Goal: Transaction & Acquisition: Purchase product/service

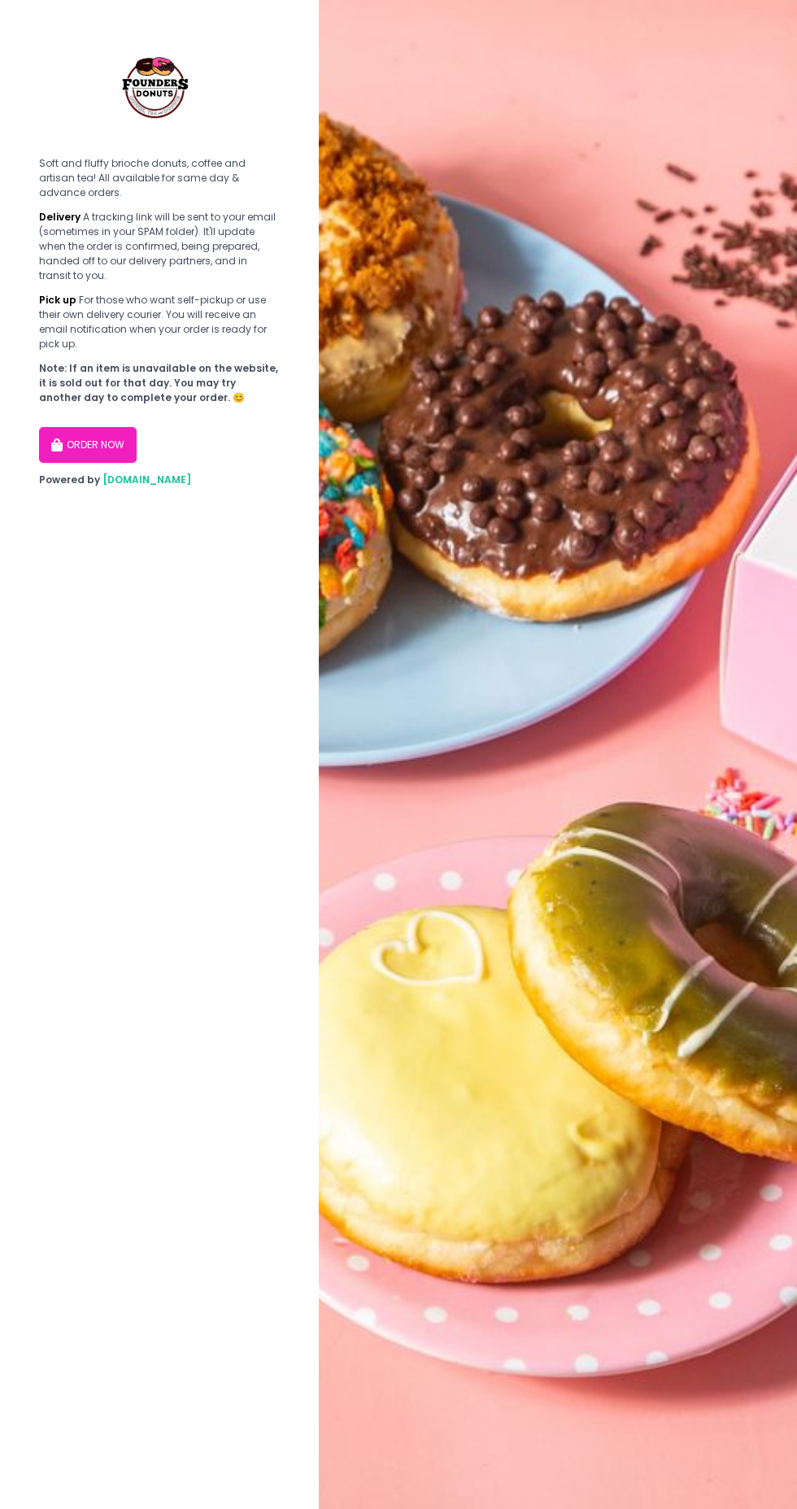
click at [104, 427] on button "ORDER NOW" at bounding box center [88, 445] width 98 height 36
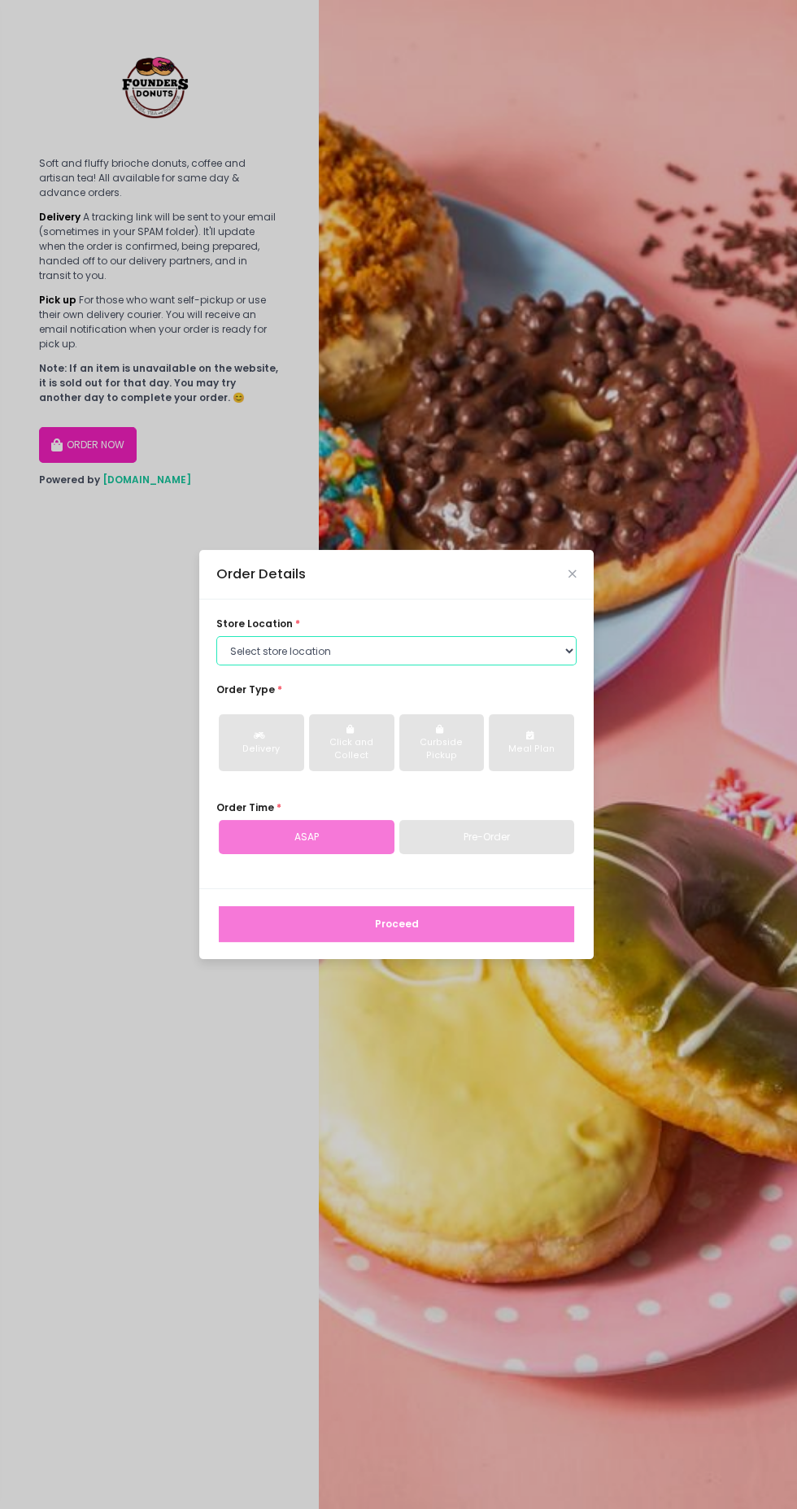
click at [464, 665] on select "Select store location Founders Donuts - [PERSON_NAME] Founders Donuts - [GEOGRA…" at bounding box center [396, 650] width 360 height 29
select select "65e656aa55db7c7b23c3a32e"
click at [216, 660] on select "Select store location Founders Donuts - [PERSON_NAME] Founders Donuts - [GEOGRA…" at bounding box center [396, 650] width 360 height 29
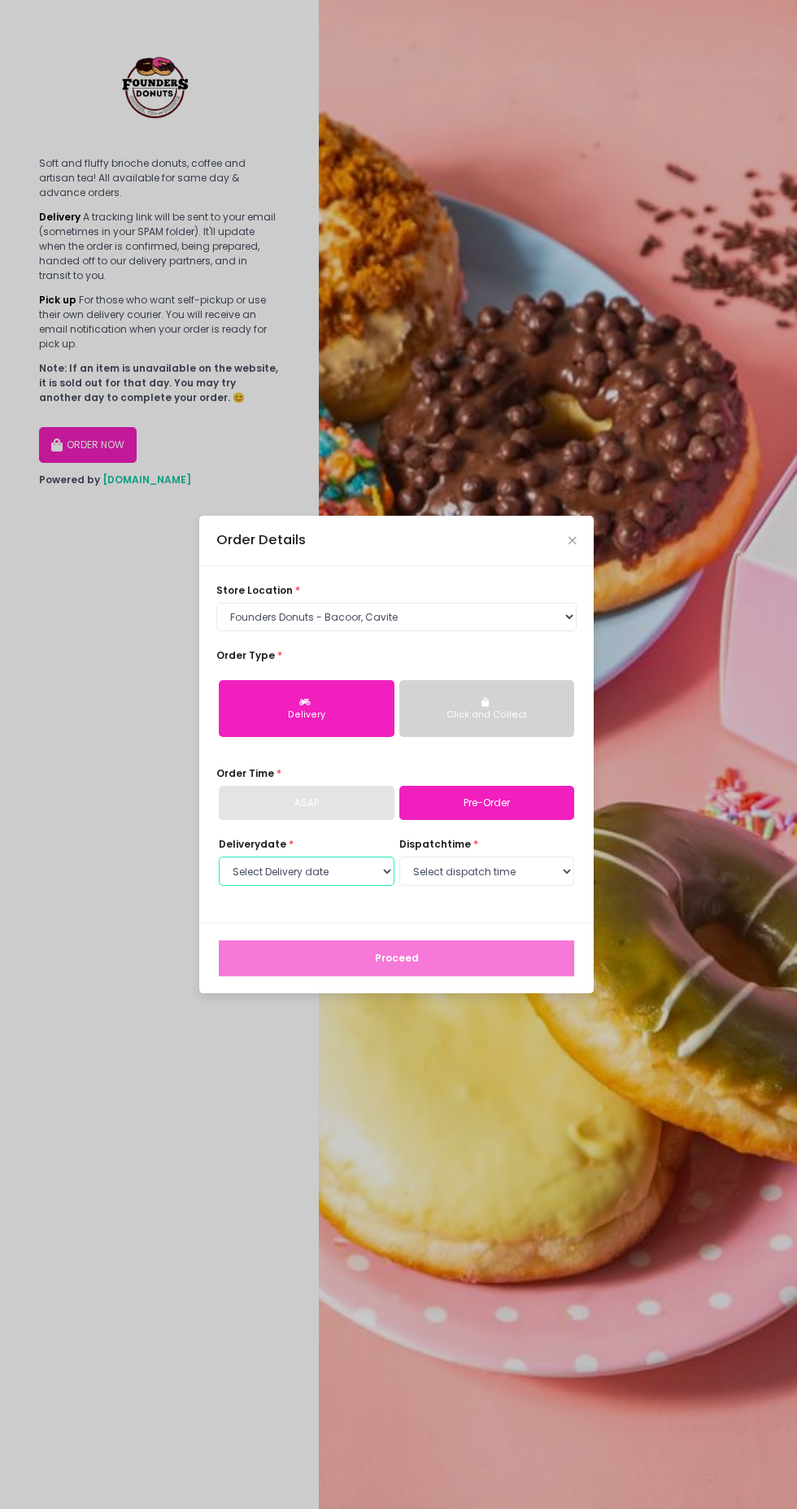
click at [347, 886] on select "Select Delivery date [DATE] [DATE] [DATE] [DATE] [DATE] [DATE] [DATE] [DATE] [D…" at bounding box center [307, 871] width 176 height 29
select select "[DATE]"
click at [219, 886] on select "Select Delivery date [DATE] [DATE] [DATE] [DATE] [DATE] [DATE] [DATE] [DATE] [D…" at bounding box center [307, 871] width 176 height 29
click at [535, 886] on select "Select dispatch time 09:00 AM - 09:30 AM 09:30 AM - 10:00 AM 10:00 AM - 10:30 A…" at bounding box center [487, 871] width 176 height 29
select select "09:30"
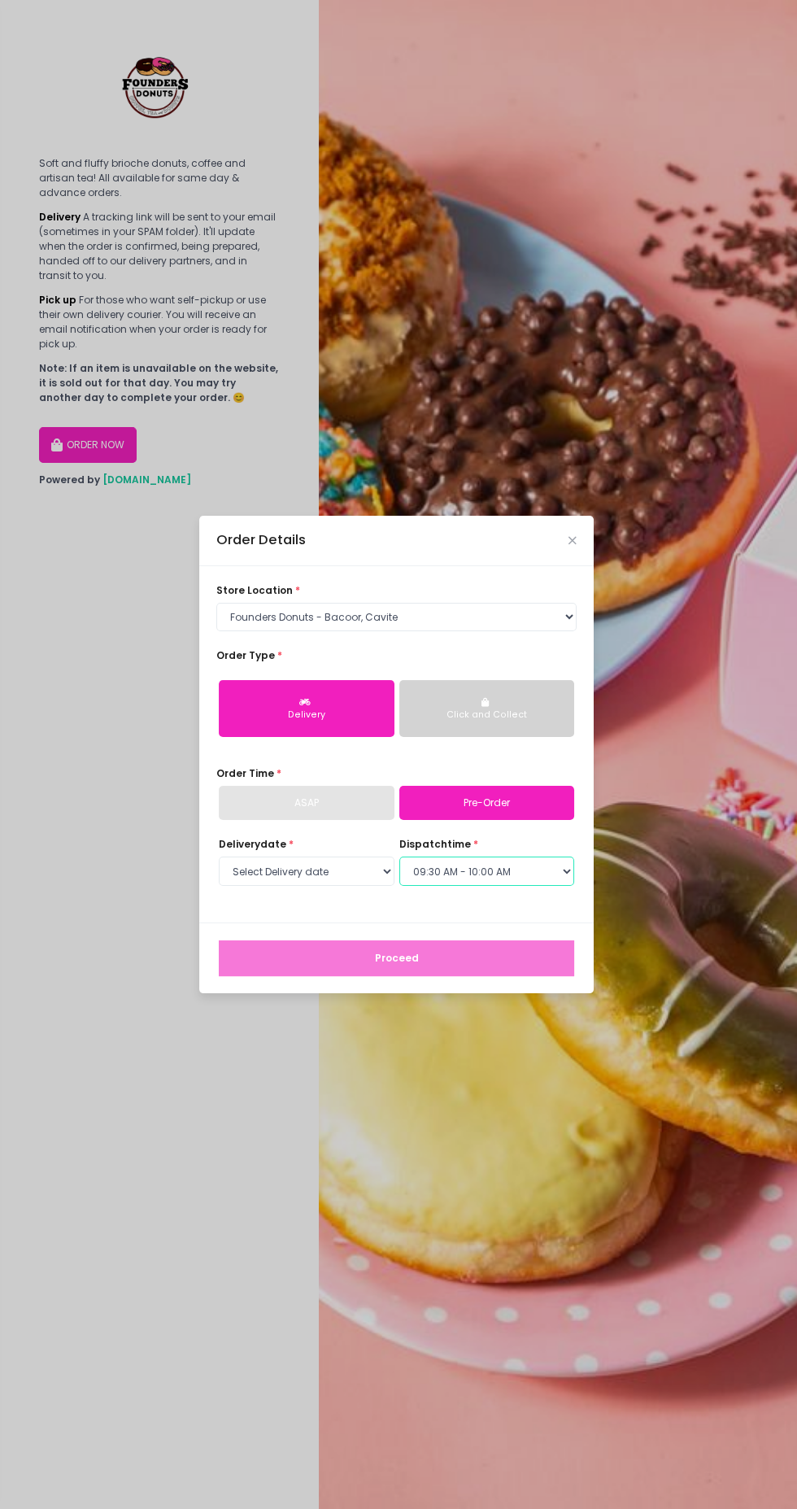
click at [399, 886] on select "Select dispatch time 09:00 AM - 09:30 AM 09:30 AM - 10:00 AM 10:00 AM - 10:30 A…" at bounding box center [487, 871] width 176 height 29
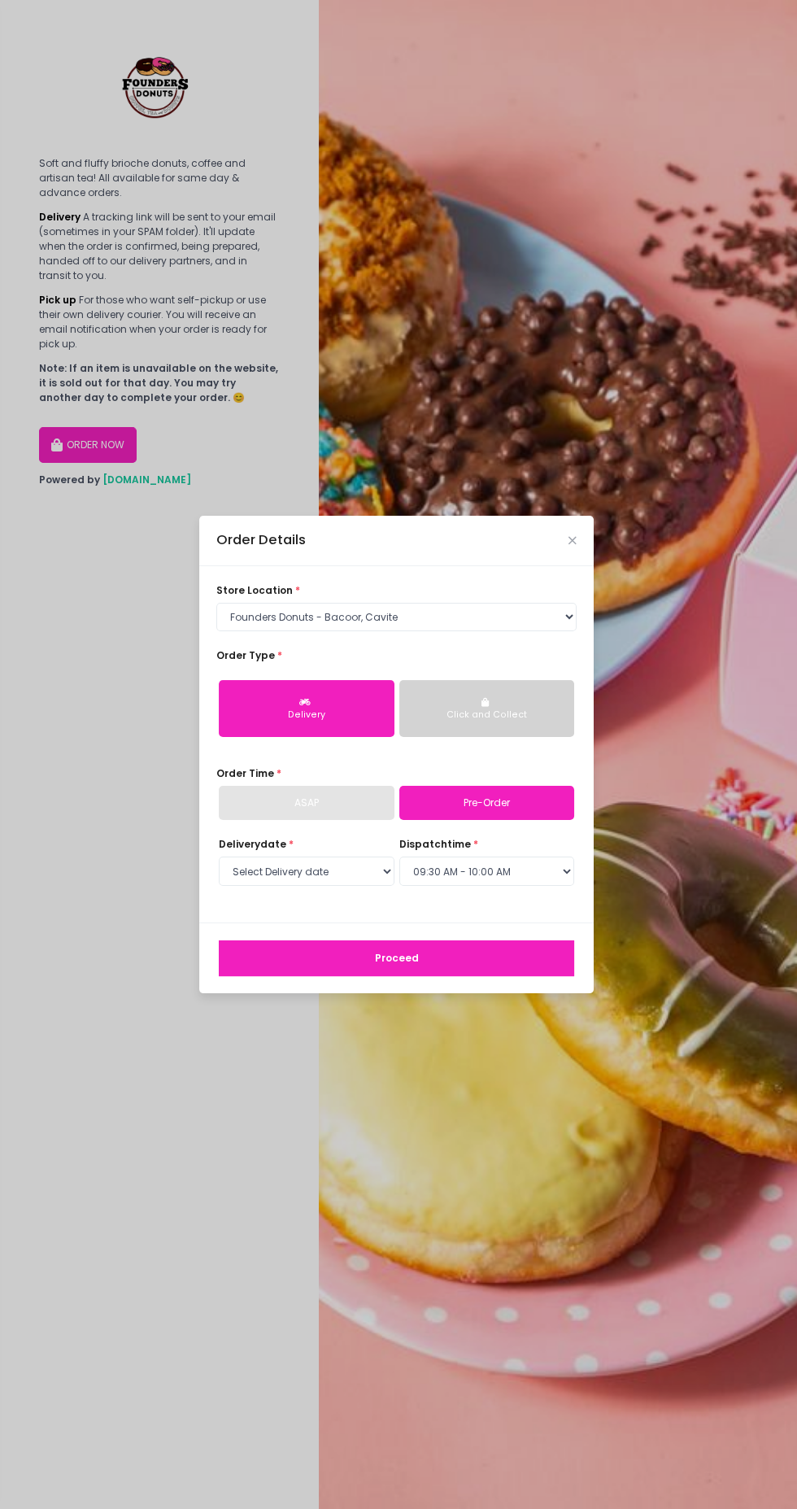
click at [497, 976] on button "Proceed" at bounding box center [396, 958] width 355 height 36
